Goal: Information Seeking & Learning: Learn about a topic

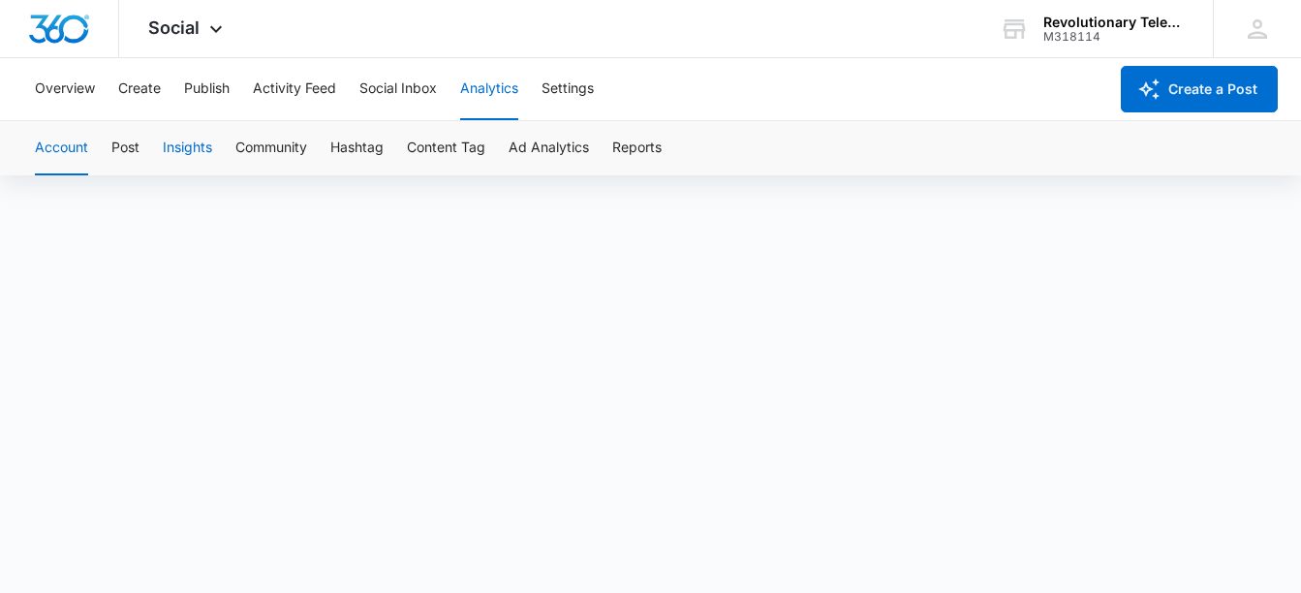
click at [203, 145] on button "Insights" at bounding box center [187, 148] width 49 height 54
click at [206, 31] on icon at bounding box center [215, 33] width 23 height 23
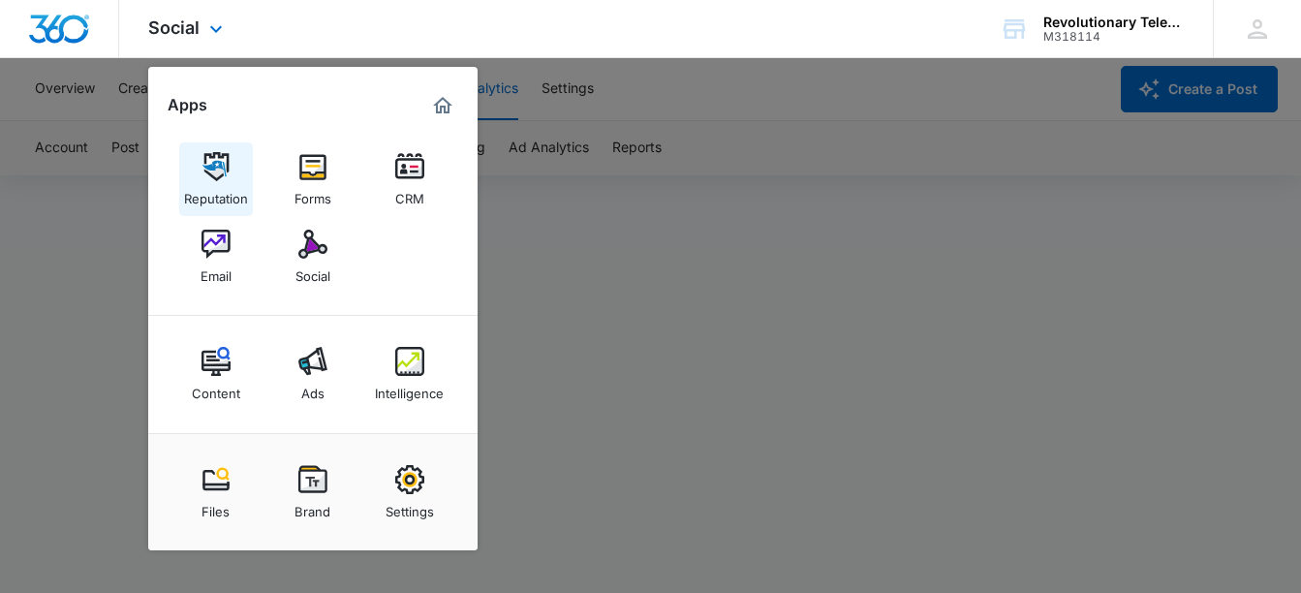
click at [217, 174] on img at bounding box center [215, 166] width 29 height 29
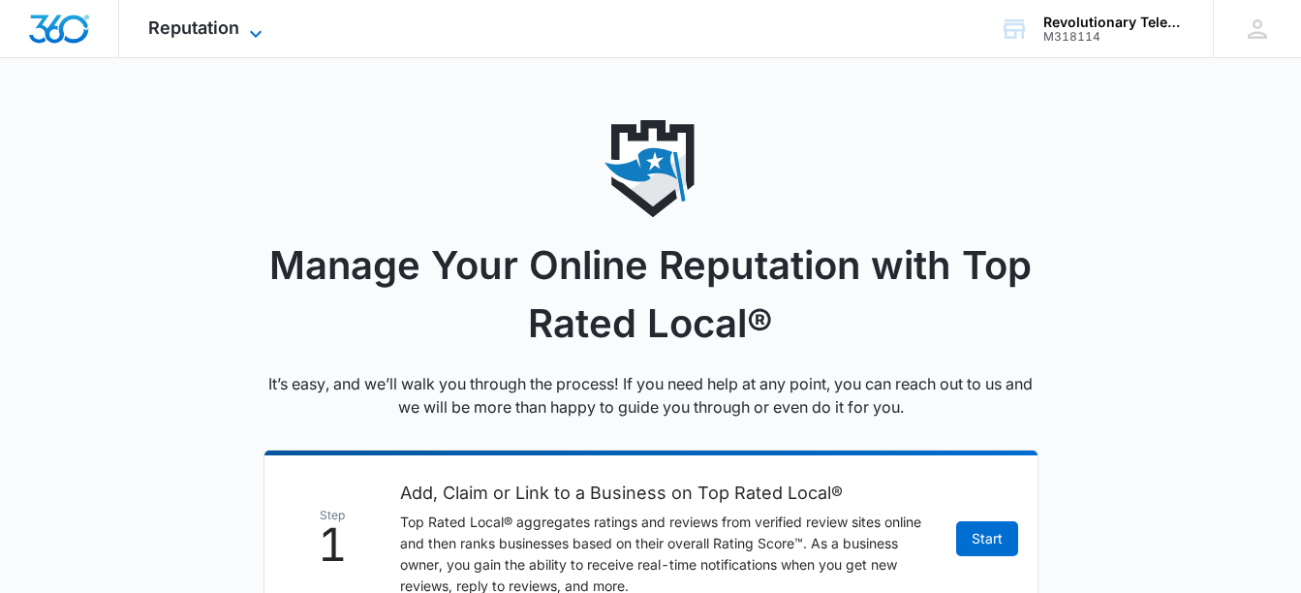
click at [259, 31] on icon at bounding box center [255, 33] width 23 height 23
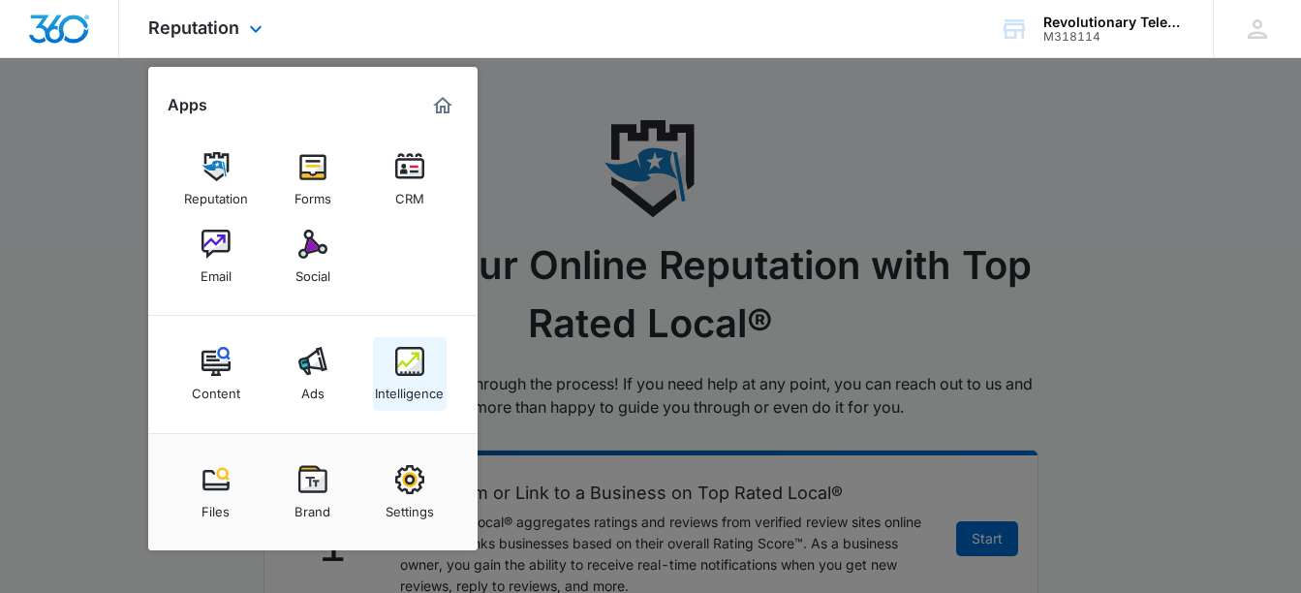
click at [396, 380] on div "Intelligence" at bounding box center [409, 388] width 69 height 25
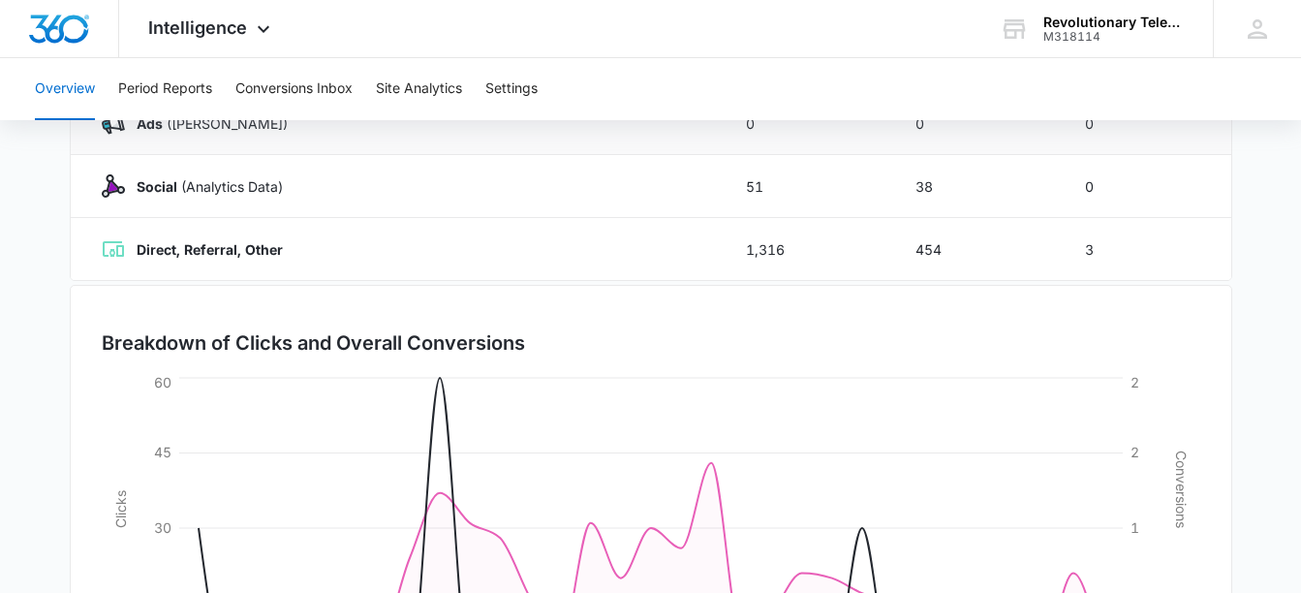
scroll to position [316, 0]
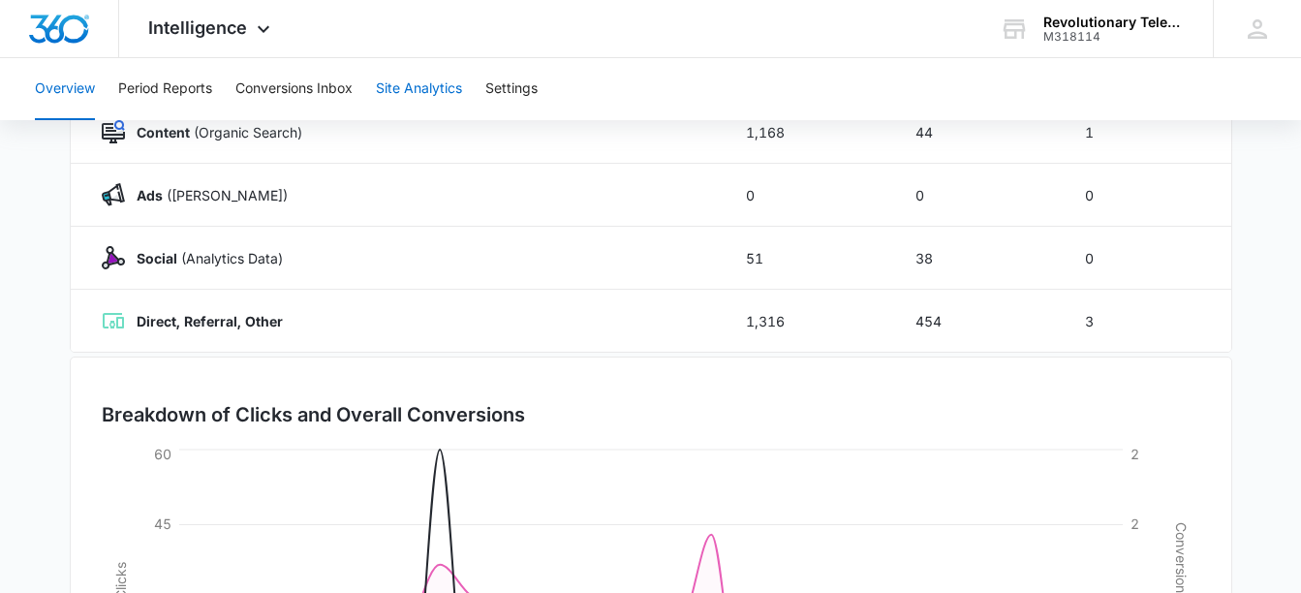
click at [445, 89] on button "Site Analytics" at bounding box center [419, 89] width 86 height 62
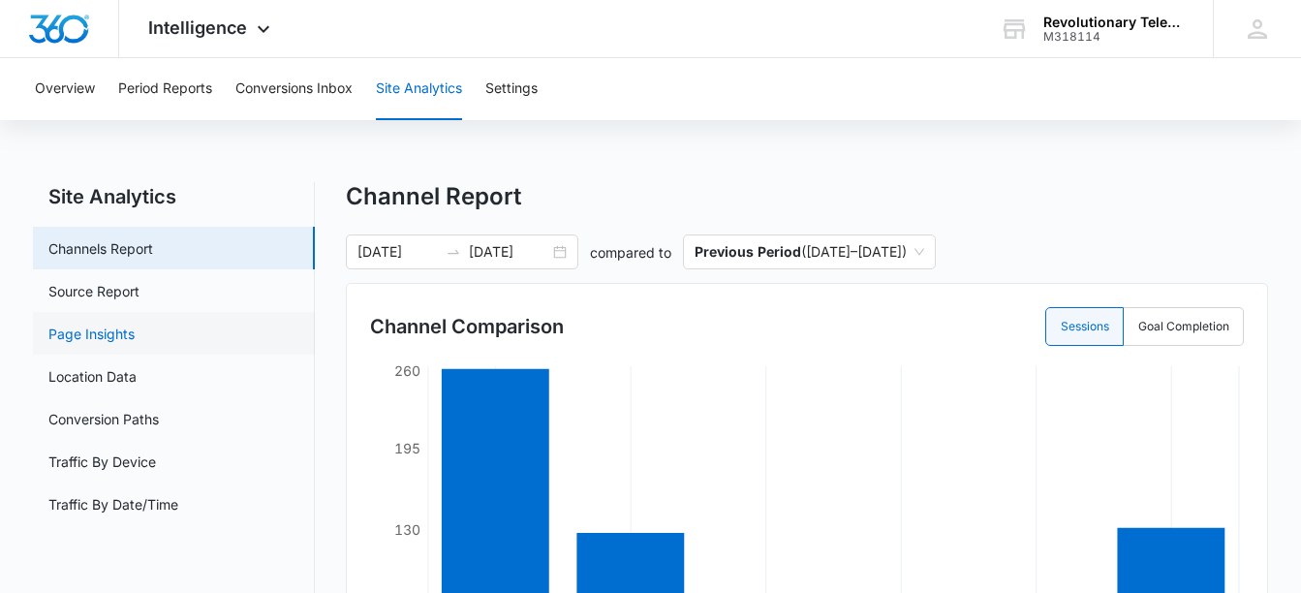
click at [129, 328] on link "Page Insights" at bounding box center [91, 333] width 86 height 20
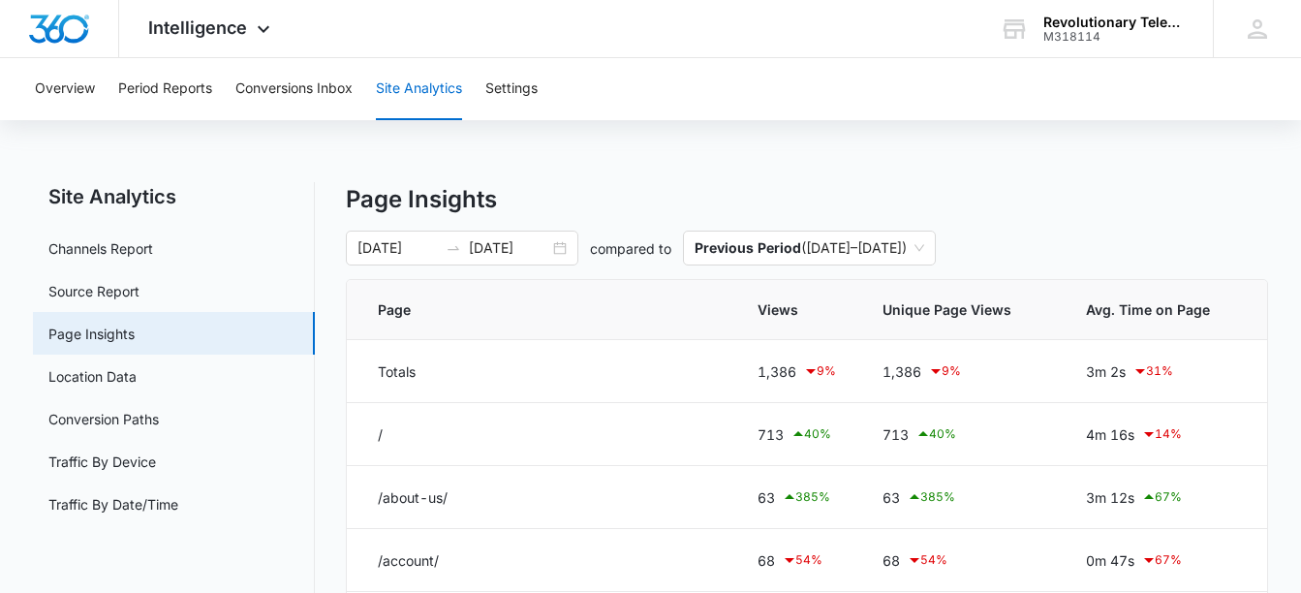
click at [67, 153] on div "Overview Period Reports Conversions Inbox Site Analytics Settings Site Analytic…" at bounding box center [650, 598] width 1301 height 1081
